Goal: Task Accomplishment & Management: Use online tool/utility

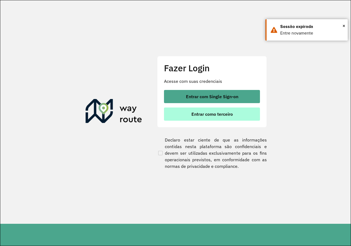
click at [216, 112] on span "Entrar como terceiro" at bounding box center [211, 114] width 41 height 4
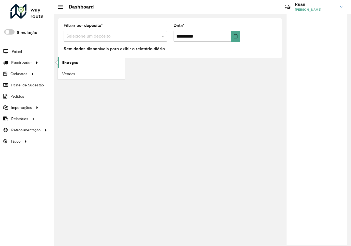
click at [69, 60] on span "Entregas" at bounding box center [70, 63] width 16 height 6
click at [74, 63] on span "Entregas" at bounding box center [70, 63] width 16 height 6
click at [66, 63] on span "Entregas" at bounding box center [70, 63] width 16 height 6
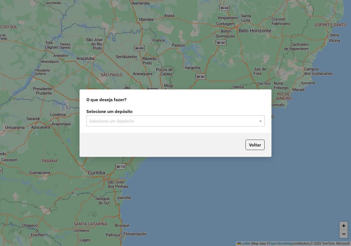
click at [188, 118] on input "text" at bounding box center [170, 121] width 162 height 7
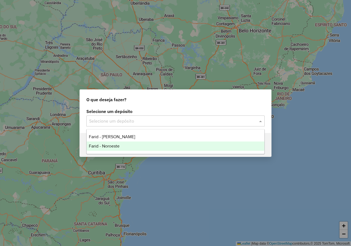
click at [121, 145] on div "Farid - Noroeste" at bounding box center [176, 146] width 178 height 9
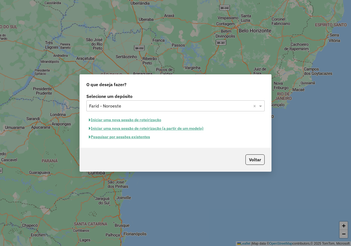
click at [139, 139] on button "Pesquisar por sessões existentes" at bounding box center [119, 137] width 66 height 9
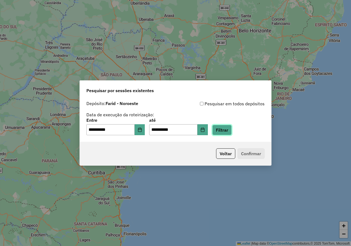
click at [232, 135] on button "Filtrar" at bounding box center [221, 130] width 19 height 10
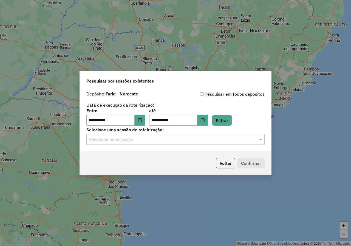
click at [258, 143] on div "Selecione uma sessão" at bounding box center [175, 139] width 178 height 11
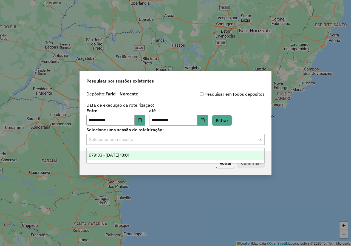
click at [129, 156] on span "979133 - 14/08/2025 18:01" at bounding box center [109, 155] width 40 height 5
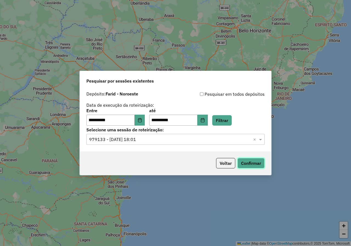
click at [251, 163] on button "Confirmar" at bounding box center [251, 163] width 27 height 10
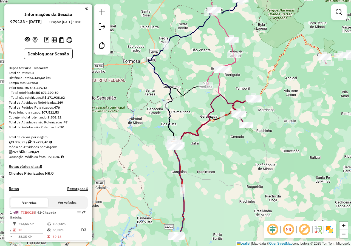
drag, startPoint x: 249, startPoint y: 36, endPoint x: 227, endPoint y: 84, distance: 52.8
click at [230, 82] on div "Janela de atendimento Grade de atendimento Capacidade Transportadoras Veículos …" at bounding box center [175, 123] width 351 height 246
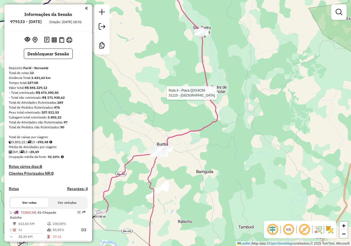
select select "**********"
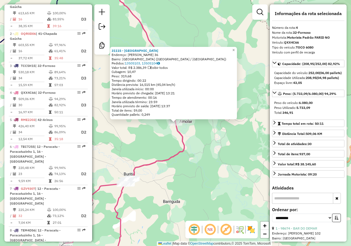
scroll to position [300, 0]
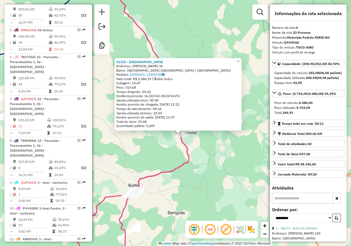
drag, startPoint x: 189, startPoint y: 150, endPoint x: 196, endPoint y: 159, distance: 11.3
click at [189, 159] on icon at bounding box center [129, 121] width 118 height 268
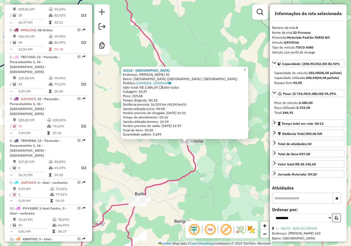
click at [211, 159] on div "31115 - SEBASTIAO Endereço: AMANCIO COSTA 36 Bairro: VILA MARAVILHA (BURITIS / …" at bounding box center [175, 123] width 351 height 246
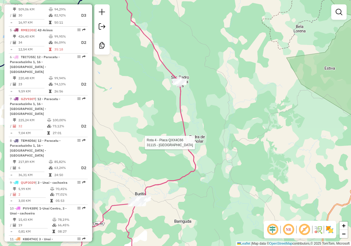
select select "**********"
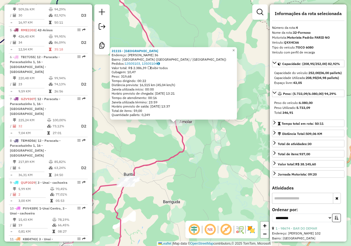
click at [201, 160] on div "31115 - SEBASTIAO Endereço: AMANCIO COSTA 36 Bairro: VILA MARAVILHA (BURITIS / …" at bounding box center [175, 123] width 351 height 246
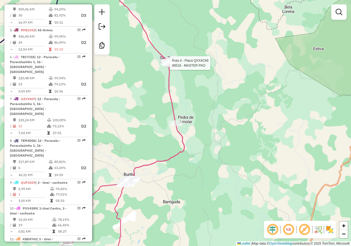
select select "**********"
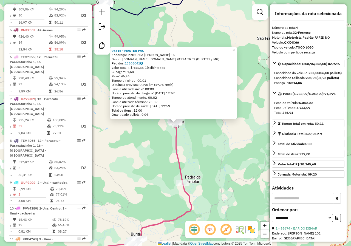
click at [209, 164] on div "Rota 4 - Placa QXX4C66 31115 - SEBASTIAO 98516 - MASTER PAO Endereço: PRINCESA …" at bounding box center [175, 123] width 351 height 246
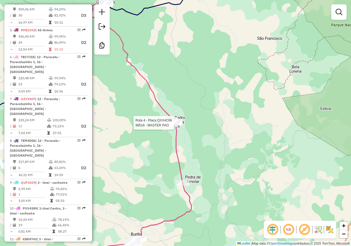
select select "**********"
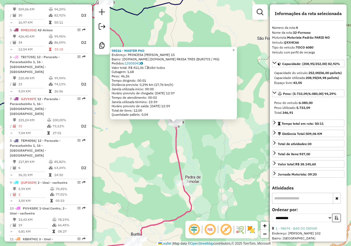
click at [189, 154] on div "98516 - MASTER PAO Endereço: PRINCESA ISABEL 15 Bairro: DISTRIT.DE S.P.DO PASSA…" at bounding box center [175, 123] width 351 height 246
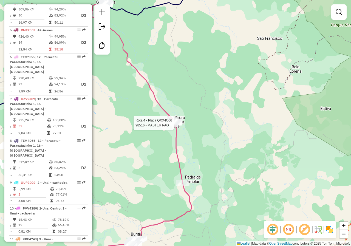
select select "**********"
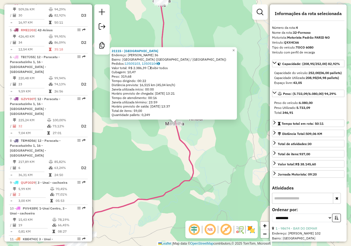
click at [197, 133] on div "31115 - SEBASTIAO Endereço: AMANCIO COSTA 36 Bairro: VILA MARAVILHA (BURITIS / …" at bounding box center [175, 123] width 351 height 246
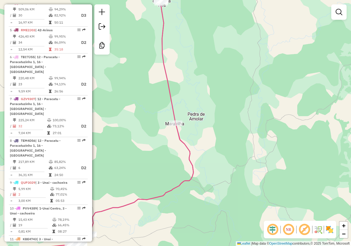
drag, startPoint x: 199, startPoint y: 95, endPoint x: 215, endPoint y: 162, distance: 68.3
click at [215, 162] on div "Janela de atendimento Grade de atendimento Capacidade Transportadoras Veículos …" at bounding box center [175, 123] width 351 height 246
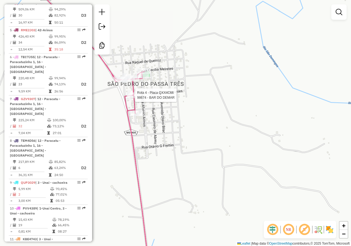
select select "**********"
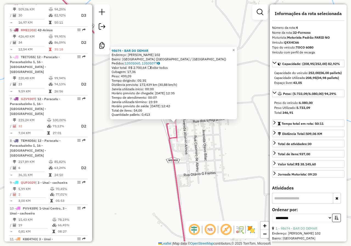
click at [193, 133] on div "98674 - BAR DO DEMAR Endereço: CARLOS DRUMOND ANDRADE 102 Bairro: VILA SAO PEDR…" at bounding box center [175, 123] width 351 height 246
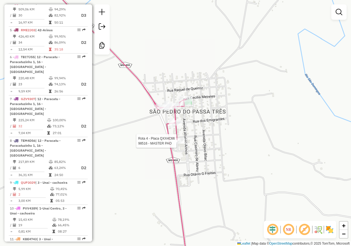
select select "**********"
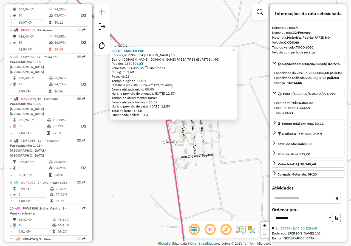
click at [172, 157] on icon at bounding box center [121, 122] width 134 height 295
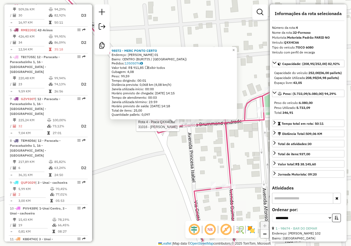
click at [191, 127] on div at bounding box center [190, 124] width 14 height 5
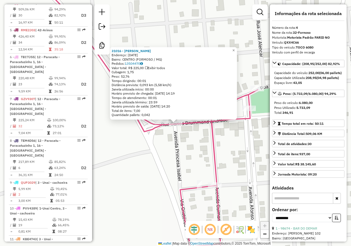
click at [181, 139] on div "31016 - MERCEAIRA MOREIRA Endereço: 21 DE ABRIL 41 Bairro: CENTRO (FORMOSO / MG…" at bounding box center [175, 123] width 351 height 246
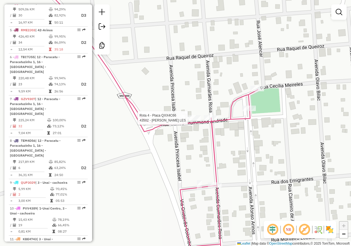
select select "**********"
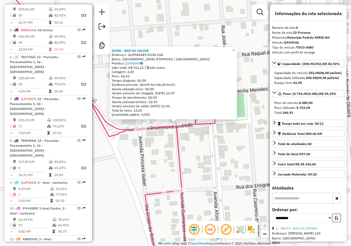
click at [207, 149] on div "50786 - BAR DO VALDIR Endereço: GUIMARAES ROSA 618 Bairro: VILA SAO PEDRO (FORM…" at bounding box center [175, 123] width 351 height 246
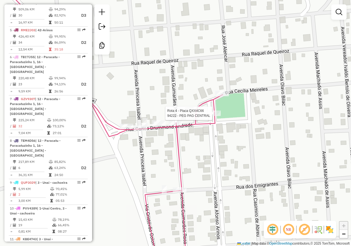
select select "**********"
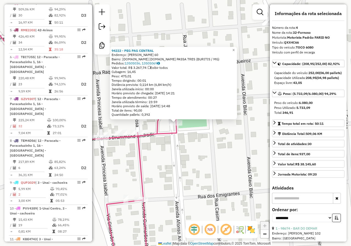
click at [219, 139] on div "94222 - PEG PAG CENTRAL Endereço: CARLOS DRUMONT DE ANDRADE 60 Bairro: DISTRIT.…" at bounding box center [175, 123] width 351 height 246
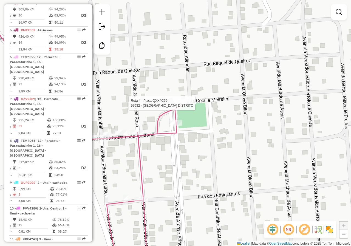
select select "**********"
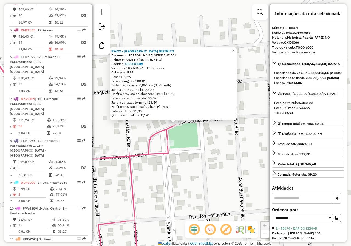
drag, startPoint x: 208, startPoint y: 137, endPoint x: 207, endPoint y: 146, distance: 8.6
click at [208, 138] on div "97632 - SORVETERIA DISTRITO Endereço: PEDRO VALADARES VERSIANE 501 Bairro: PLAN…" at bounding box center [175, 123] width 351 height 246
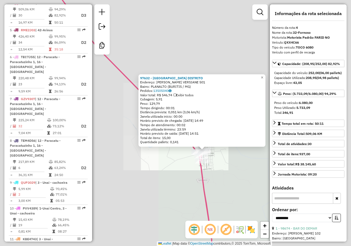
click at [224, 183] on div "97632 - SORVETERIA DISTRITO Endereço: PEDRO VALADARES VERSIANE 501 Bairro: PLAN…" at bounding box center [175, 123] width 351 height 246
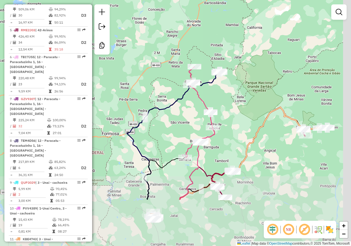
drag, startPoint x: 254, startPoint y: 206, endPoint x: 231, endPoint y: 127, distance: 82.5
click at [231, 127] on div "Janela de atendimento Grade de atendimento Capacidade Transportadoras Veículos …" at bounding box center [175, 123] width 351 height 246
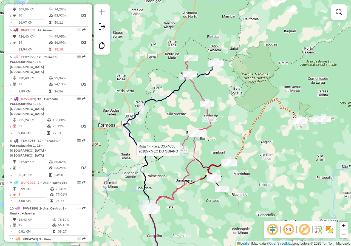
select select "**********"
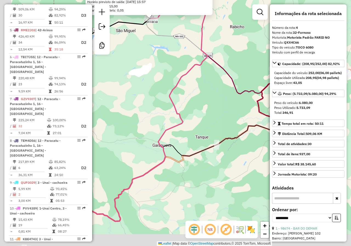
drag, startPoint x: 145, startPoint y: 159, endPoint x: 199, endPoint y: 117, distance: 69.0
click at [199, 117] on div "96105 - MEC DO GOIANO Endereço: ANTONIO RODRIGUES DE SOUSA 449 Bairro: VILA SER…" at bounding box center [175, 123] width 351 height 246
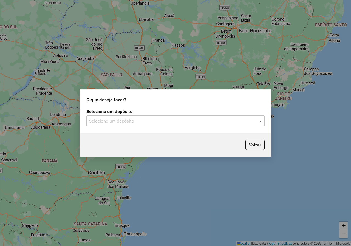
click at [259, 119] on span at bounding box center [261, 121] width 7 height 7
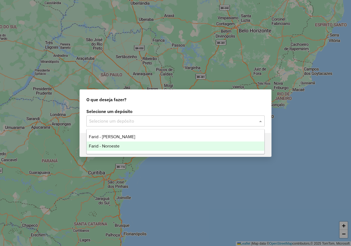
drag, startPoint x: 101, startPoint y: 145, endPoint x: 117, endPoint y: 143, distance: 16.6
click at [101, 146] on span "Farid - Noroeste" at bounding box center [104, 146] width 31 height 5
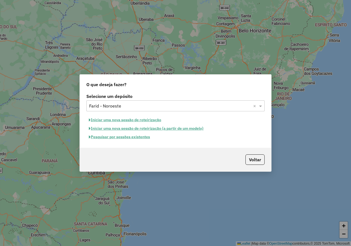
click at [134, 141] on button "Pesquisar por sessões existentes" at bounding box center [119, 137] width 66 height 9
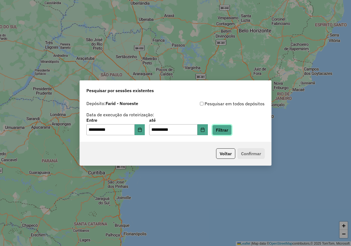
click at [229, 132] on button "Filtrar" at bounding box center [221, 130] width 19 height 10
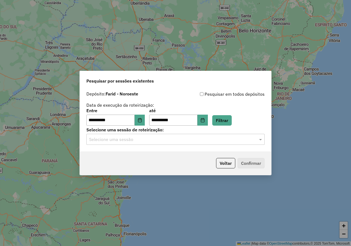
click at [135, 145] on div "**********" at bounding box center [175, 120] width 191 height 63
click at [127, 141] on input "text" at bounding box center [170, 139] width 162 height 7
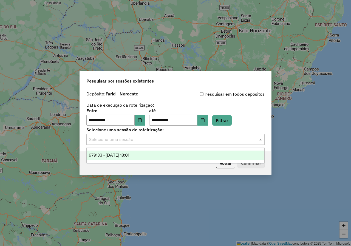
click at [112, 155] on span "979133 - 14/08/2025 18:01" at bounding box center [109, 155] width 40 height 5
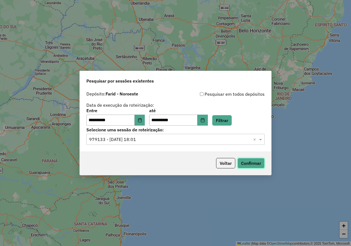
click at [261, 163] on button "Confirmar" at bounding box center [251, 163] width 27 height 10
click at [142, 121] on icon "Choose Date" at bounding box center [140, 120] width 4 height 4
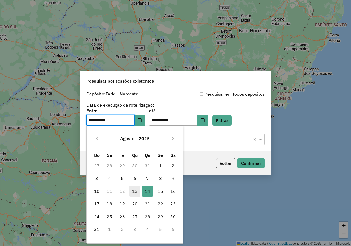
click at [133, 192] on span "13" at bounding box center [134, 191] width 11 height 11
type input "**********"
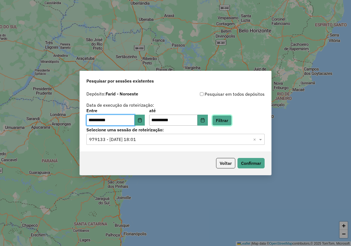
click at [232, 121] on button "Filtrar" at bounding box center [221, 120] width 19 height 10
click at [178, 142] on input "text" at bounding box center [170, 139] width 162 height 7
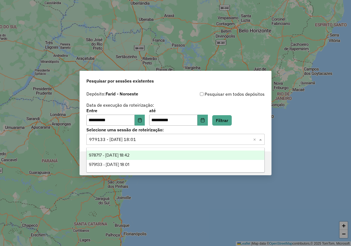
click at [141, 156] on div "978717 - 13/08/2025 18:42" at bounding box center [176, 155] width 178 height 9
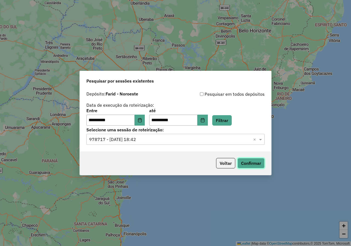
click at [257, 163] on button "Confirmar" at bounding box center [251, 163] width 27 height 10
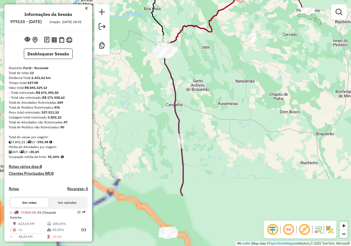
drag, startPoint x: 228, startPoint y: 147, endPoint x: 215, endPoint y: 72, distance: 76.0
click at [215, 72] on div "Janela de atendimento Grade de atendimento Capacidade Transportadoras Veículos …" at bounding box center [175, 123] width 351 height 246
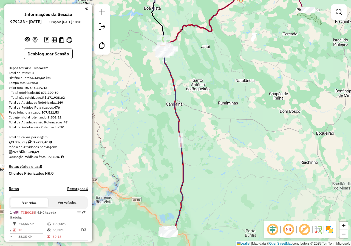
drag, startPoint x: 216, startPoint y: 145, endPoint x: 230, endPoint y: 71, distance: 75.0
click at [230, 71] on div "Janela de atendimento Grade de atendimento Capacidade Transportadoras Veículos …" at bounding box center [175, 123] width 351 height 246
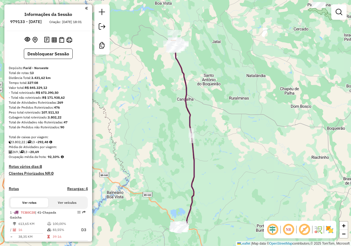
drag, startPoint x: 219, startPoint y: 58, endPoint x: 217, endPoint y: 128, distance: 69.7
click at [217, 128] on div "Janela de atendimento Grade de atendimento Capacidade Transportadoras Veículos …" at bounding box center [175, 123] width 351 height 246
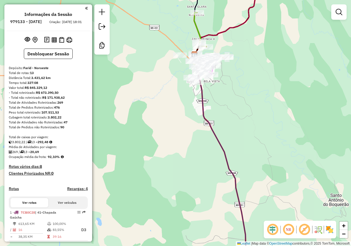
drag, startPoint x: 243, startPoint y: 99, endPoint x: 222, endPoint y: 74, distance: 33.5
click at [222, 74] on div "Janela de atendimento Grade de atendimento Capacidade Transportadoras Veículos …" at bounding box center [175, 123] width 351 height 246
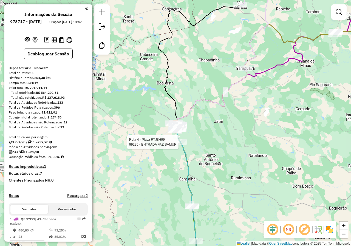
click at [178, 139] on icon at bounding box center [186, 196] width 21 height 147
select select "**********"
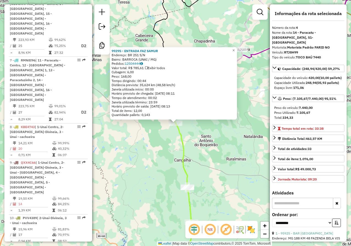
scroll to position [302, 0]
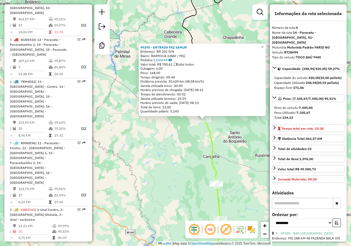
drag, startPoint x: 179, startPoint y: 176, endPoint x: 207, endPoint y: 172, distance: 29.0
click at [207, 172] on div "99295 - ENTRADA FAZ SAMUR Endereço: BR 251 S/N Bairro: BARROCA (UNAI / MG) Pedi…" at bounding box center [175, 123] width 351 height 246
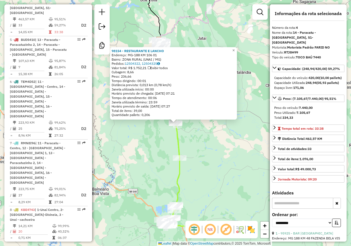
click at [232, 177] on div "98154 - RESTAURANTE E LANCHO Endereço: MG-188 KM 106 01 Bairro: ZONA RURAL (UNA…" at bounding box center [175, 123] width 351 height 246
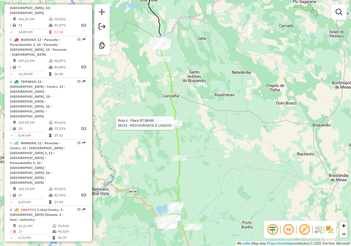
select select "**********"
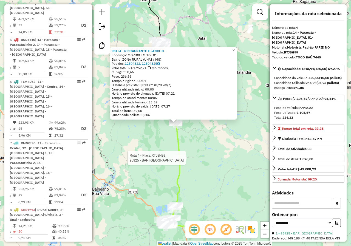
click at [180, 161] on div at bounding box center [180, 157] width 14 height 5
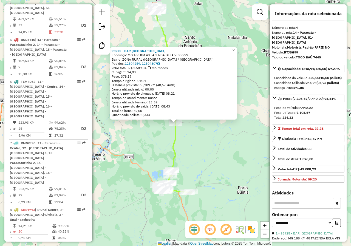
click at [162, 154] on div "95925 - BAR BARRA DA EGUA Endereço: MG 188 KM 48 FAZENDA BELA VIS 9999 Bairro: …" at bounding box center [175, 123] width 351 height 246
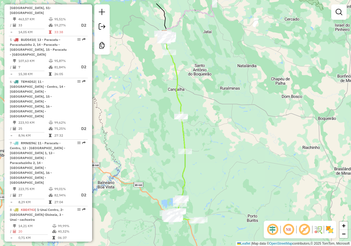
drag, startPoint x: 211, startPoint y: 92, endPoint x: 234, endPoint y: 149, distance: 60.9
click at [234, 149] on div "Janela de atendimento Grade de atendimento Capacidade Transportadoras Veículos …" at bounding box center [175, 123] width 351 height 246
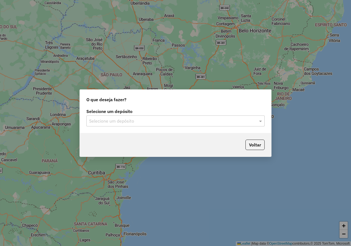
click at [196, 124] on input "text" at bounding box center [170, 121] width 162 height 7
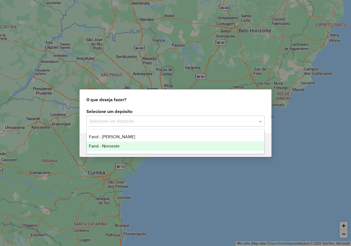
click at [120, 148] on span "Farid - Noroeste" at bounding box center [104, 146] width 31 height 5
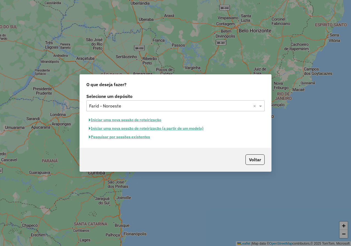
click at [130, 138] on button "Pesquisar por sessões existentes" at bounding box center [119, 137] width 66 height 9
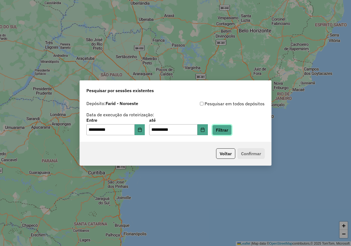
click at [232, 132] on button "Filtrar" at bounding box center [221, 130] width 19 height 10
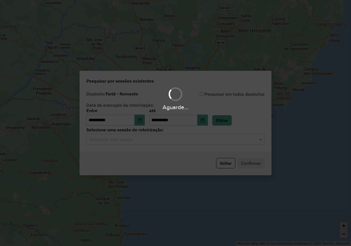
click at [190, 141] on hb-app "**********" at bounding box center [175, 123] width 351 height 246
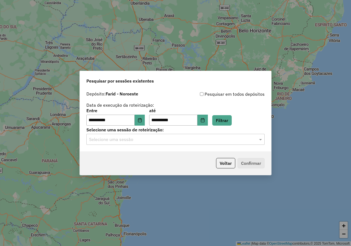
click at [181, 143] on div "Selecione uma sessão" at bounding box center [175, 139] width 178 height 11
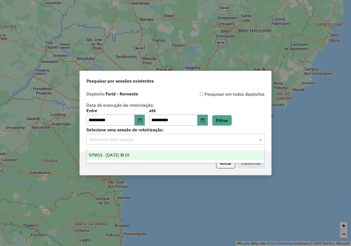
click at [129, 154] on span "979133 - [DATE] 18:01" at bounding box center [109, 155] width 40 height 5
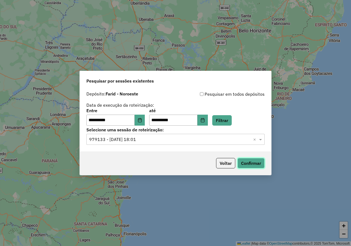
click at [247, 161] on button "Confirmar" at bounding box center [251, 163] width 27 height 10
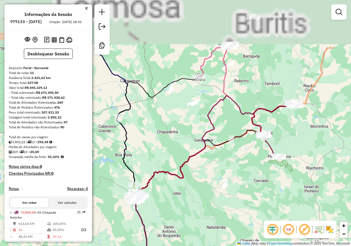
drag, startPoint x: 219, startPoint y: 58, endPoint x: 177, endPoint y: 128, distance: 81.4
click at [177, 131] on div "Janela de atendimento Grade de atendimento Capacidade Transportadoras Veículos …" at bounding box center [175, 123] width 351 height 246
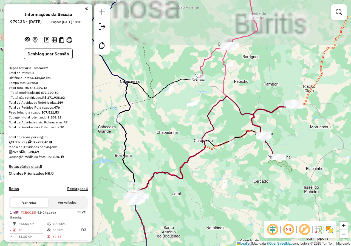
drag, startPoint x: 248, startPoint y: 50, endPoint x: 207, endPoint y: 125, distance: 85.3
click at [207, 125] on div "Janela de atendimento Grade de atendimento Capacidade Transportadoras Veículos …" at bounding box center [175, 123] width 351 height 246
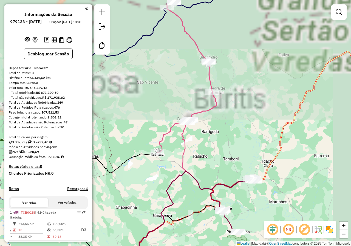
drag, startPoint x: 260, startPoint y: 56, endPoint x: 259, endPoint y: 63, distance: 6.5
click at [259, 63] on div "Janela de atendimento Grade de atendimento Capacidade Transportadoras Veículos …" at bounding box center [175, 123] width 351 height 246
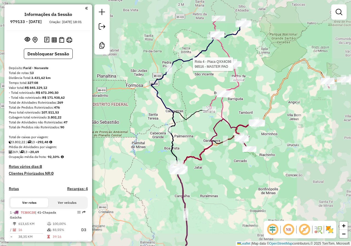
drag, startPoint x: 241, startPoint y: 68, endPoint x: 241, endPoint y: 112, distance: 43.6
click at [240, 67] on div at bounding box center [235, 63] width 14 height 5
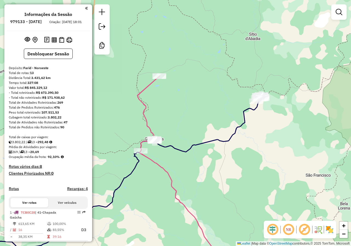
drag, startPoint x: 197, startPoint y: 114, endPoint x: 202, endPoint y: 110, distance: 6.4
click at [205, 96] on div "Janela de atendimento Grade de atendimento Capacidade Transportadoras Veículos …" at bounding box center [175, 123] width 351 height 246
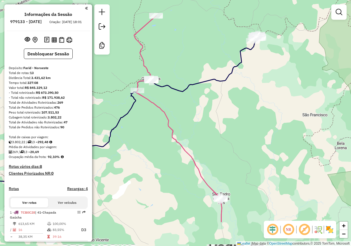
drag, startPoint x: 200, startPoint y: 103, endPoint x: 192, endPoint y: 63, distance: 40.9
click at [192, 65] on div "Janela de atendimento Grade de atendimento Capacidade Transportadoras Veículos …" at bounding box center [175, 123] width 351 height 246
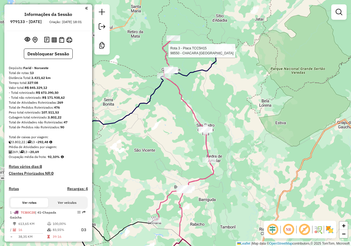
select select "**********"
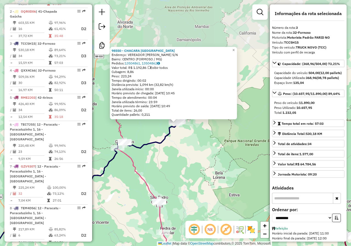
scroll to position [273, 0]
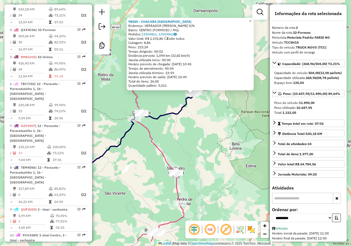
drag, startPoint x: 203, startPoint y: 146, endPoint x: 220, endPoint y: 117, distance: 33.9
click at [220, 117] on div "98550 - CHACARA FORTALEZA Endereço: VEREADOR [PERSON_NAME] S/N Bairro: CENTRO (…" at bounding box center [175, 123] width 351 height 246
click at [215, 120] on div "98550 - CHACARA FORTALEZA Endereço: VEREADOR [PERSON_NAME] S/N Bairro: CENTRO (…" at bounding box center [175, 123] width 351 height 246
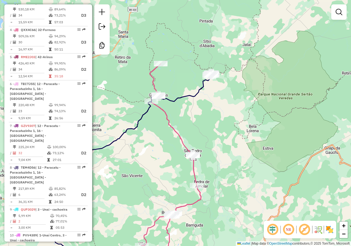
drag, startPoint x: 208, startPoint y: 128, endPoint x: 224, endPoint y: 110, distance: 23.9
click at [224, 110] on div "Janela de atendimento Grade de atendimento Capacidade Transportadoras Veículos …" at bounding box center [175, 123] width 351 height 246
select select "**********"
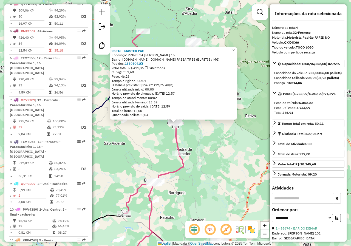
scroll to position [300, 0]
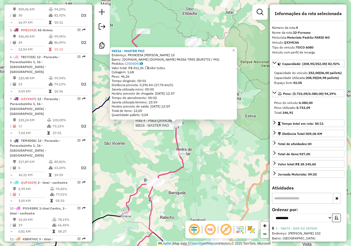
click at [203, 145] on div "Rota 4 - Placa QXX4C66 98516 - MASTER PAO 98516 - MASTER [PERSON_NAME]: PRINCES…" at bounding box center [175, 123] width 351 height 246
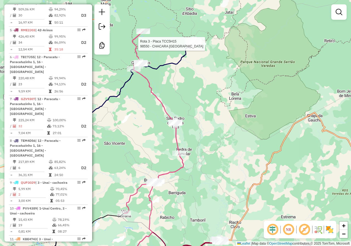
select select "**********"
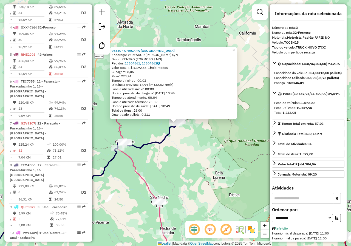
scroll to position [273, 0]
